Goal: Task Accomplishment & Management: Complete application form

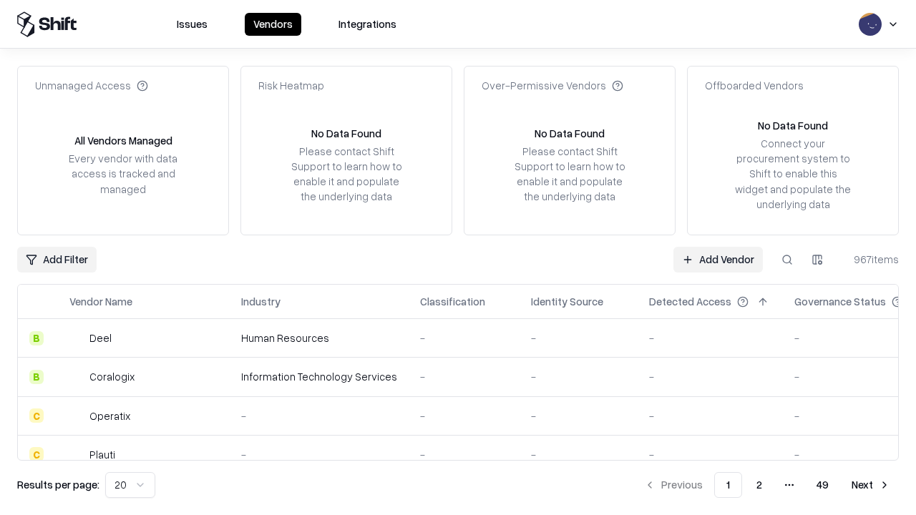
click at [717, 259] on link "Add Vendor" at bounding box center [717, 260] width 89 height 26
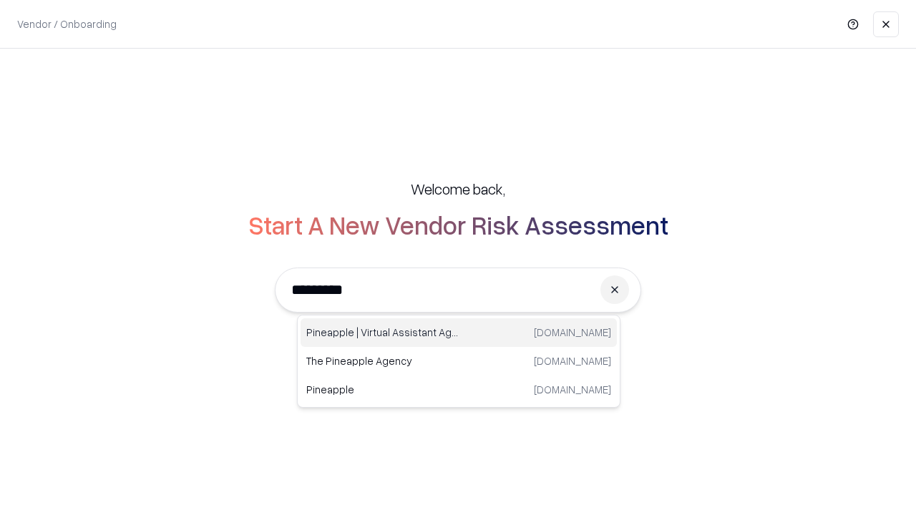
click at [459, 333] on div "Pineapple | Virtual Assistant Agency [DOMAIN_NAME]" at bounding box center [458, 332] width 316 height 29
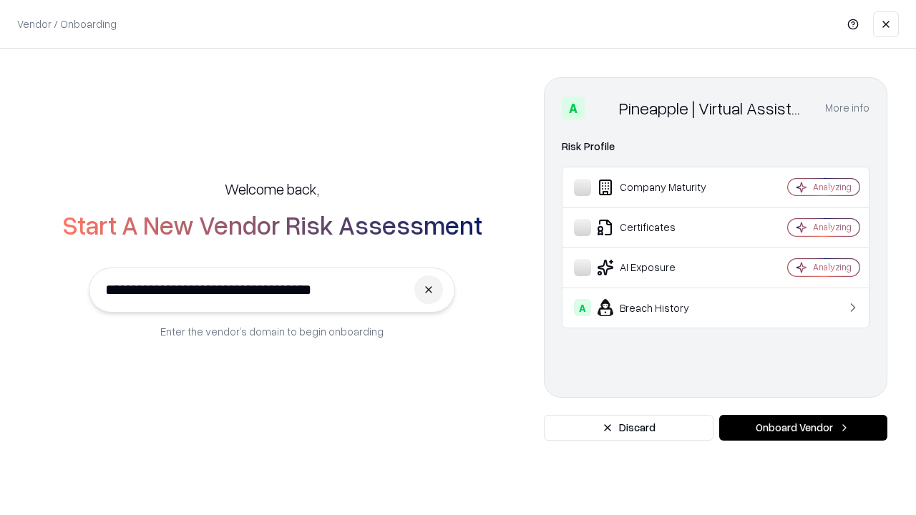
type input "**********"
click at [803, 428] on button "Onboard Vendor" at bounding box center [803, 428] width 168 height 26
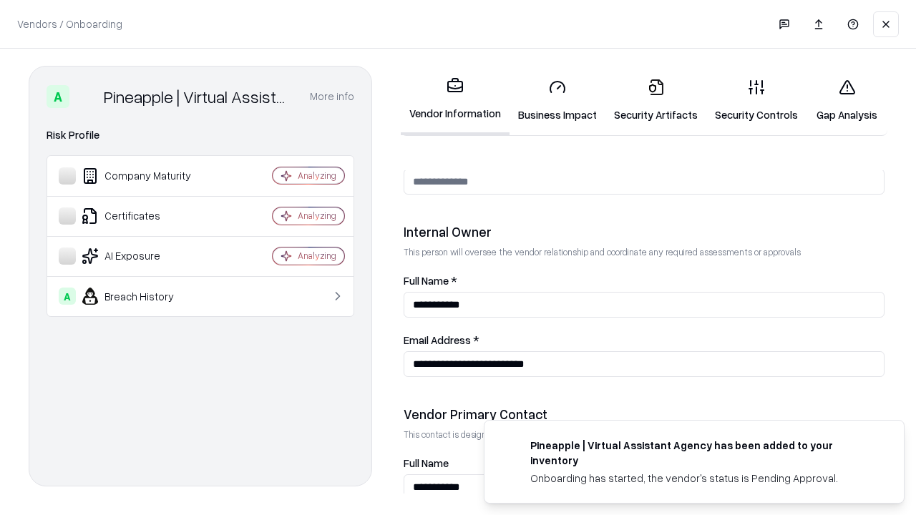
scroll to position [741, 0]
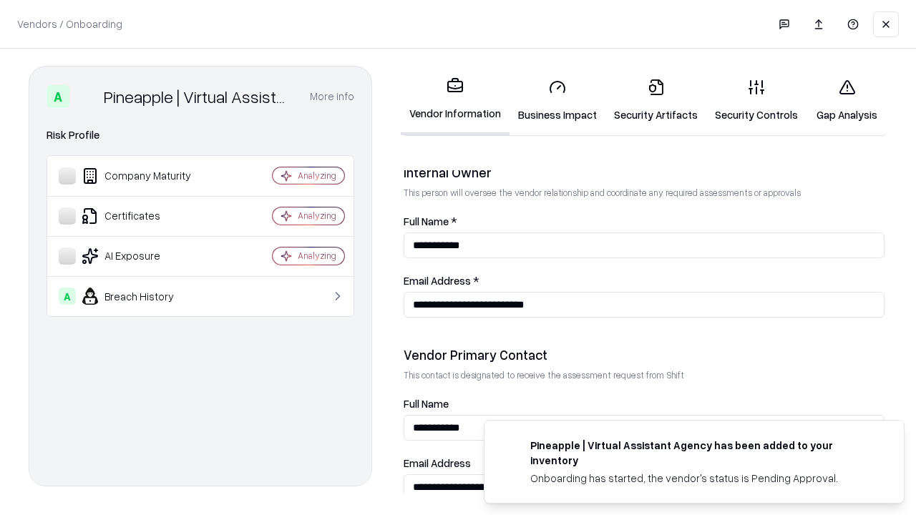
click at [557, 100] on link "Business Impact" at bounding box center [557, 100] width 96 height 67
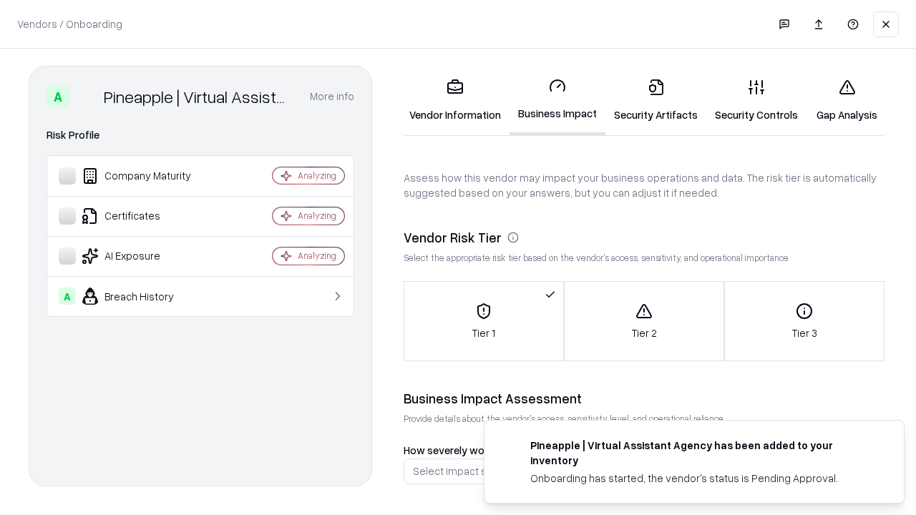
click at [846, 100] on link "Gap Analysis" at bounding box center [846, 100] width 81 height 67
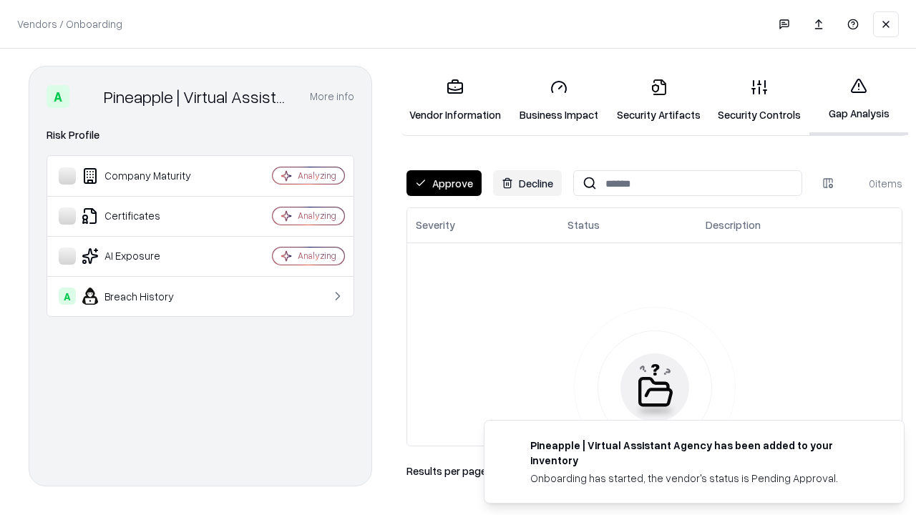
click at [443, 183] on button "Approve" at bounding box center [443, 183] width 75 height 26
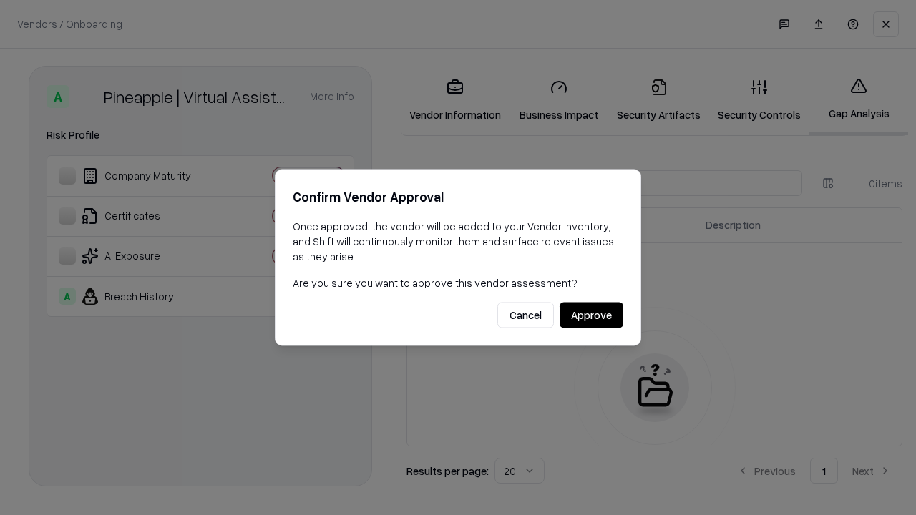
click at [591, 315] on button "Approve" at bounding box center [591, 316] width 64 height 26
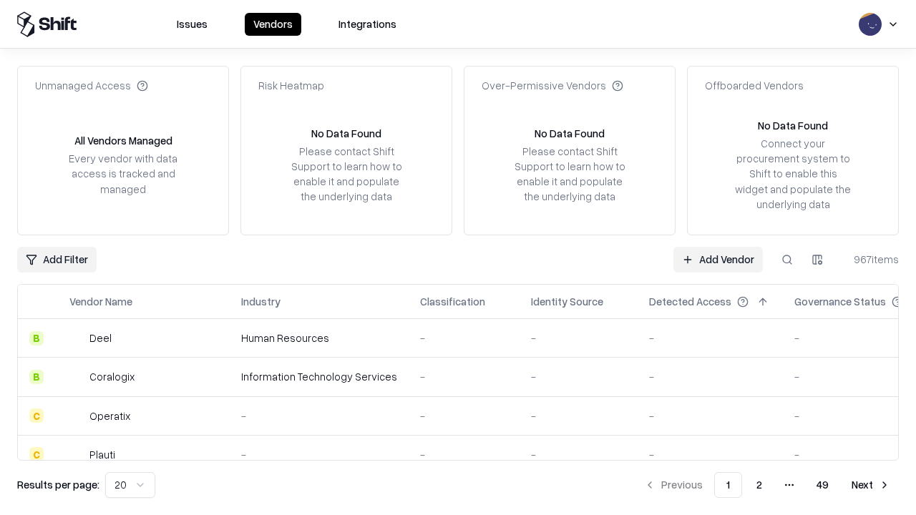
type input "**********"
click at [717, 259] on link "Add Vendor" at bounding box center [717, 260] width 89 height 26
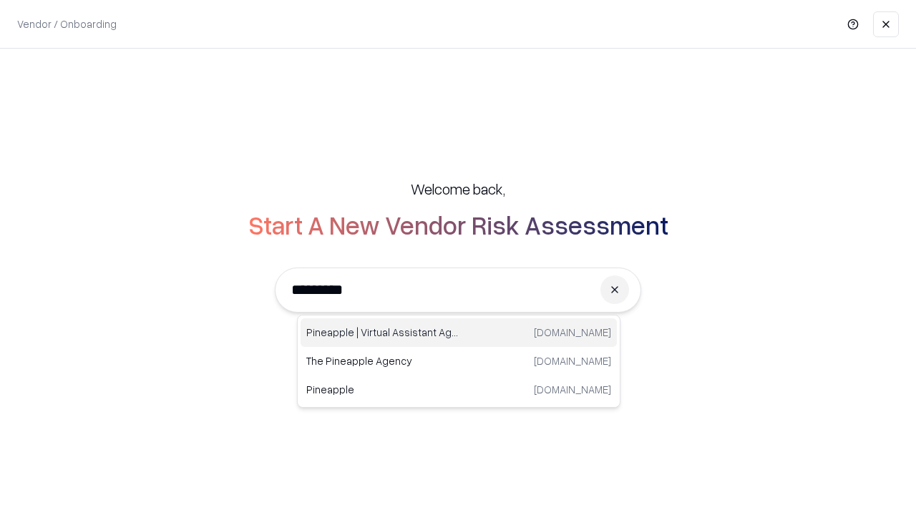
click at [459, 333] on div "Pineapple | Virtual Assistant Agency [DOMAIN_NAME]" at bounding box center [458, 332] width 316 height 29
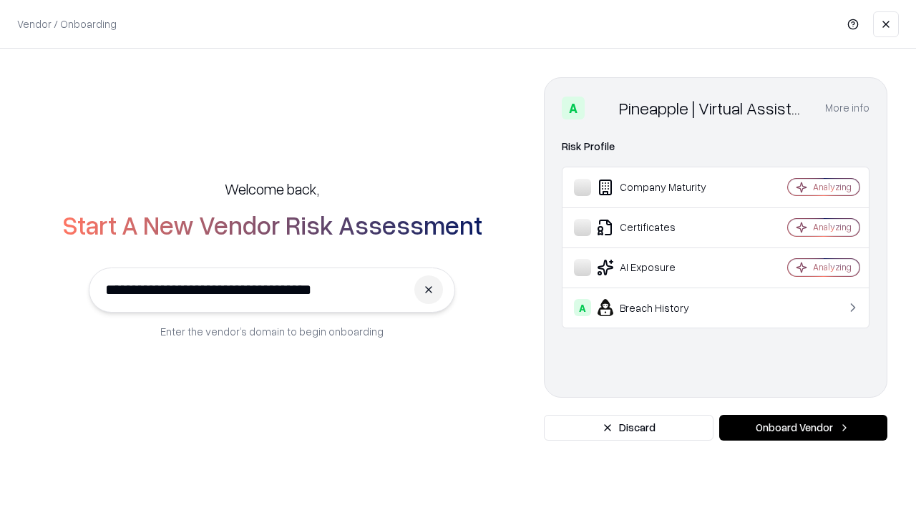
type input "**********"
click at [803, 428] on button "Onboard Vendor" at bounding box center [803, 428] width 168 height 26
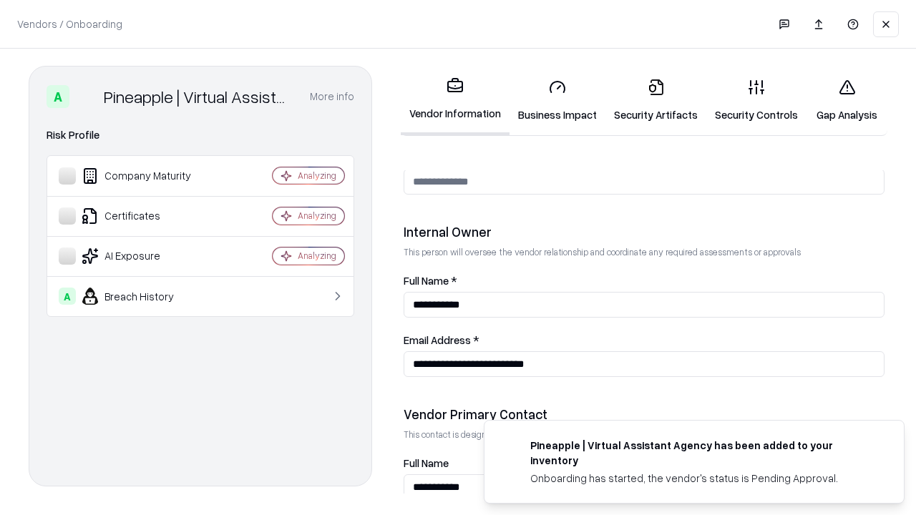
scroll to position [741, 0]
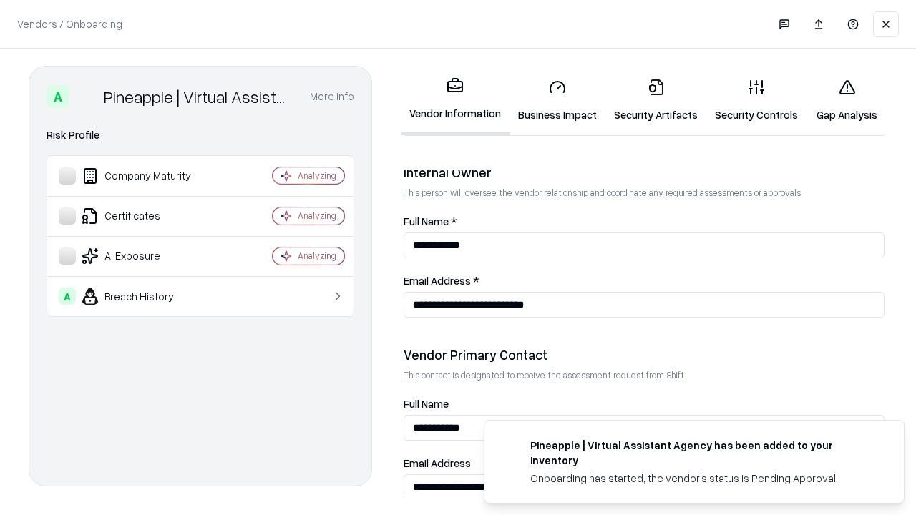
click at [846, 100] on link "Gap Analysis" at bounding box center [846, 100] width 81 height 67
